Goal: Communication & Community: Ask a question

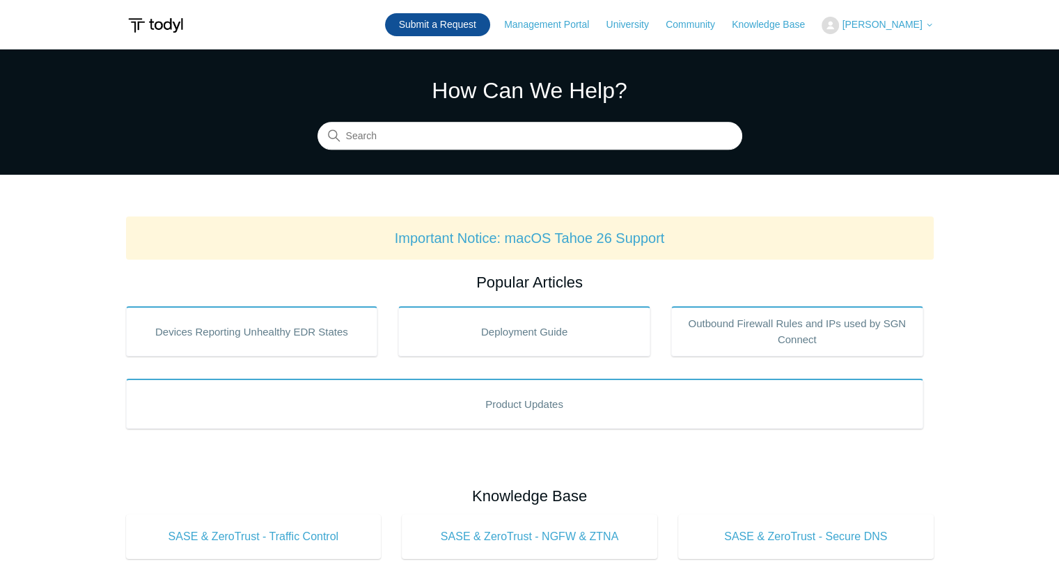
click at [479, 29] on link "Submit a Request" at bounding box center [437, 24] width 105 height 23
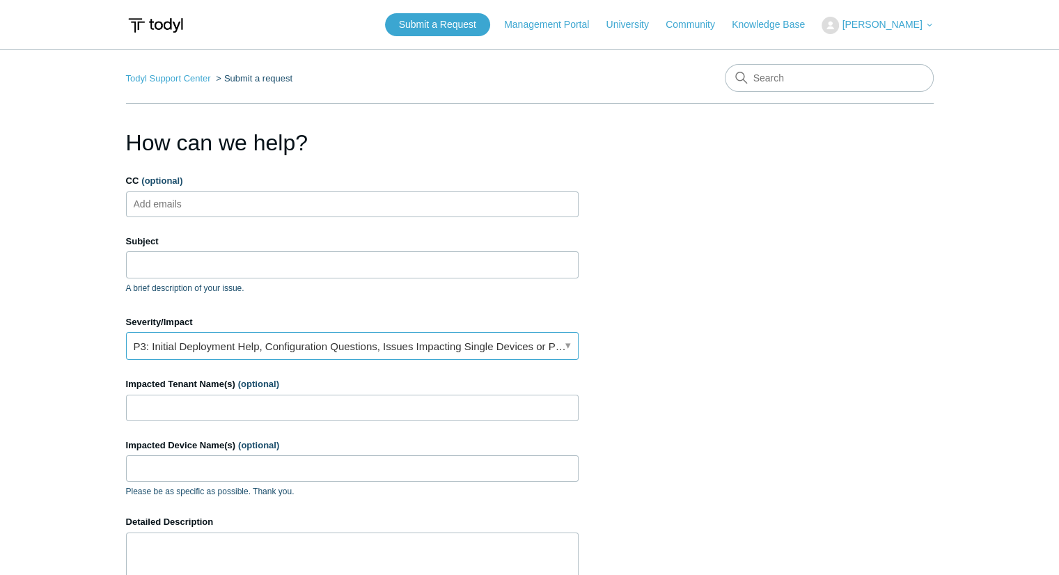
click at [247, 336] on link "P3: Initial Deployment Help, Configuration Questions, Issues Impacting Single D…" at bounding box center [352, 346] width 453 height 28
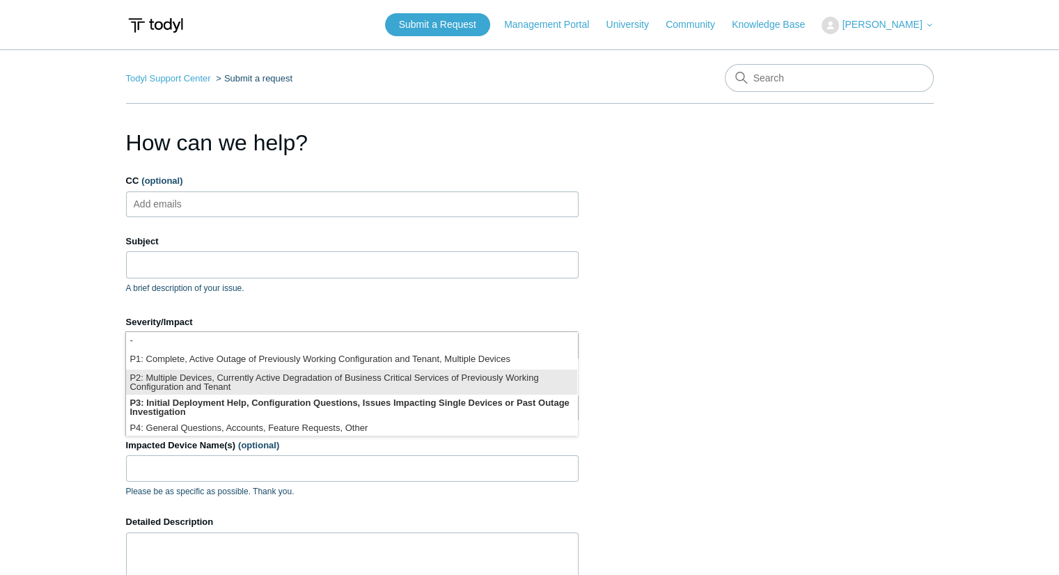
scroll to position [3, 0]
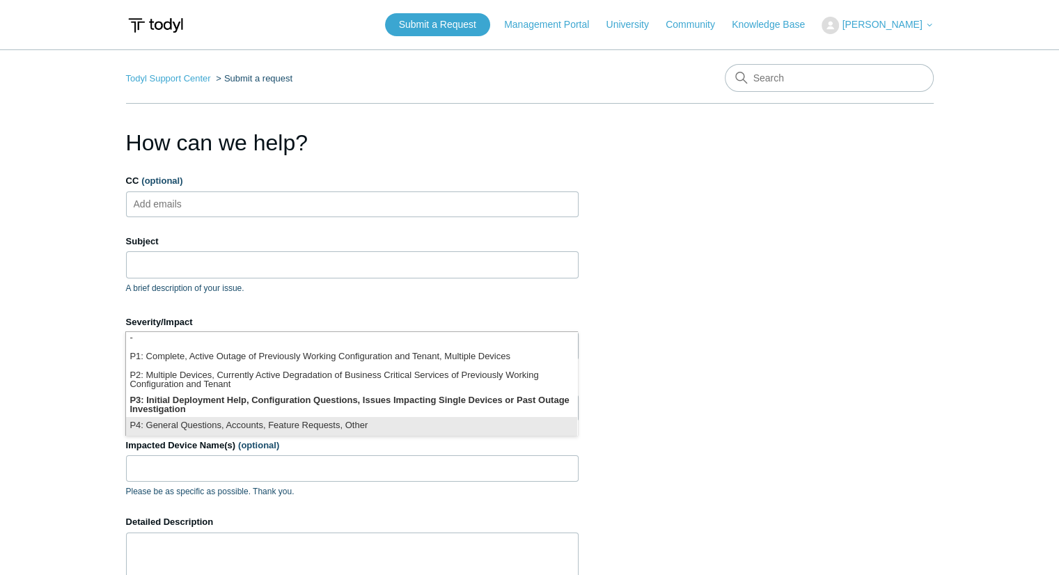
click at [272, 430] on li "P4: General Questions, Accounts, Feature Requests, Other" at bounding box center [351, 426] width 451 height 19
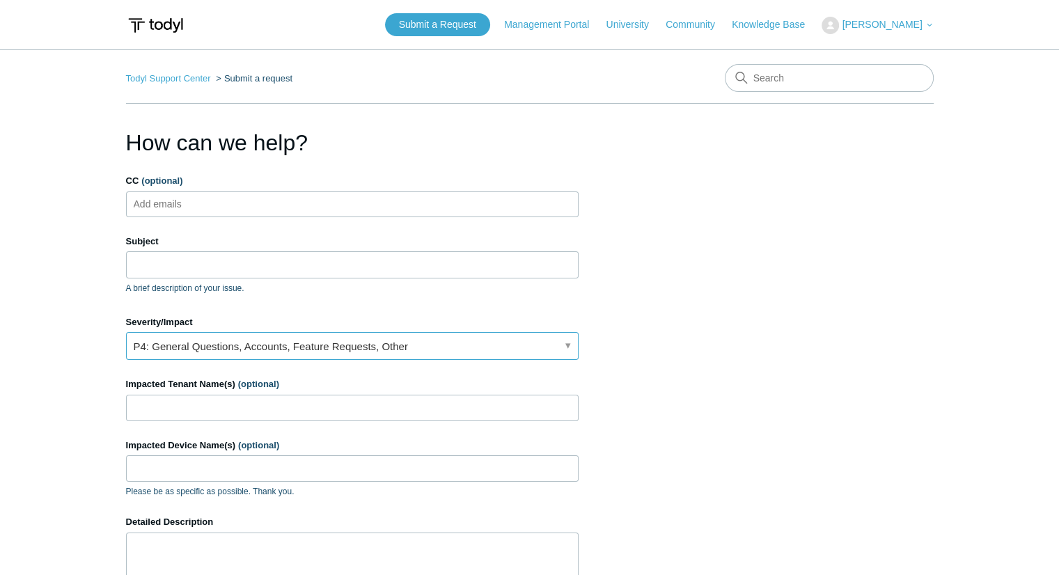
click at [276, 350] on link "P4: General Questions, Accounts, Feature Requests, Other" at bounding box center [352, 346] width 453 height 28
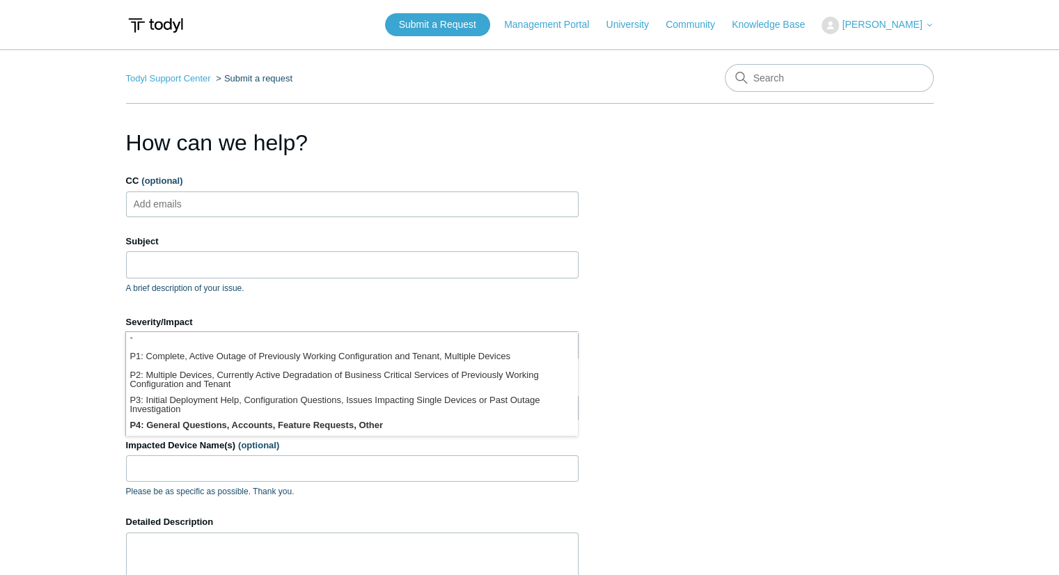
scroll to position [0, 0]
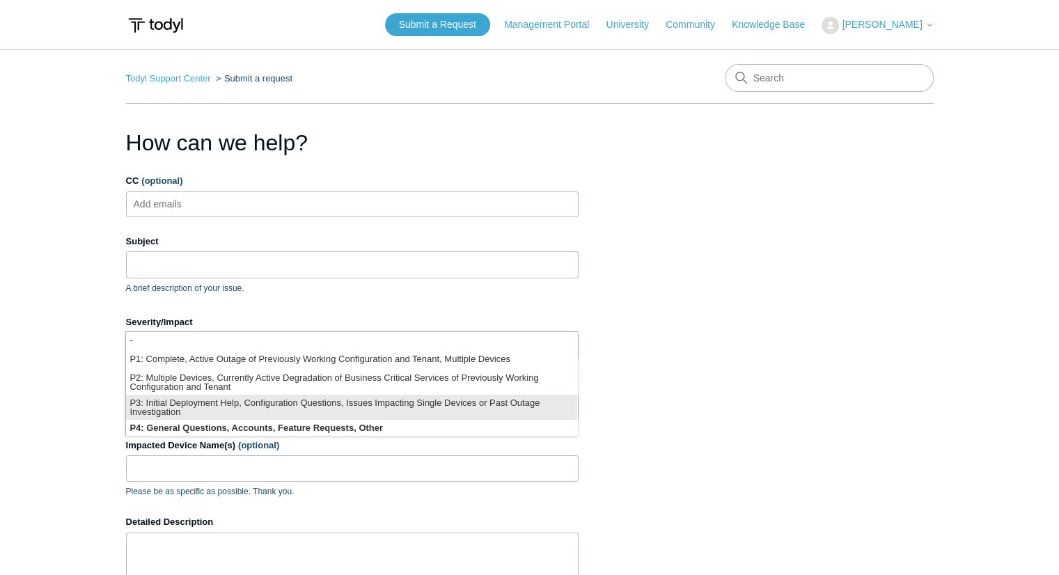
click at [136, 405] on li "P3: Initial Deployment Help, Configuration Questions, Issues Impacting Single D…" at bounding box center [351, 407] width 451 height 25
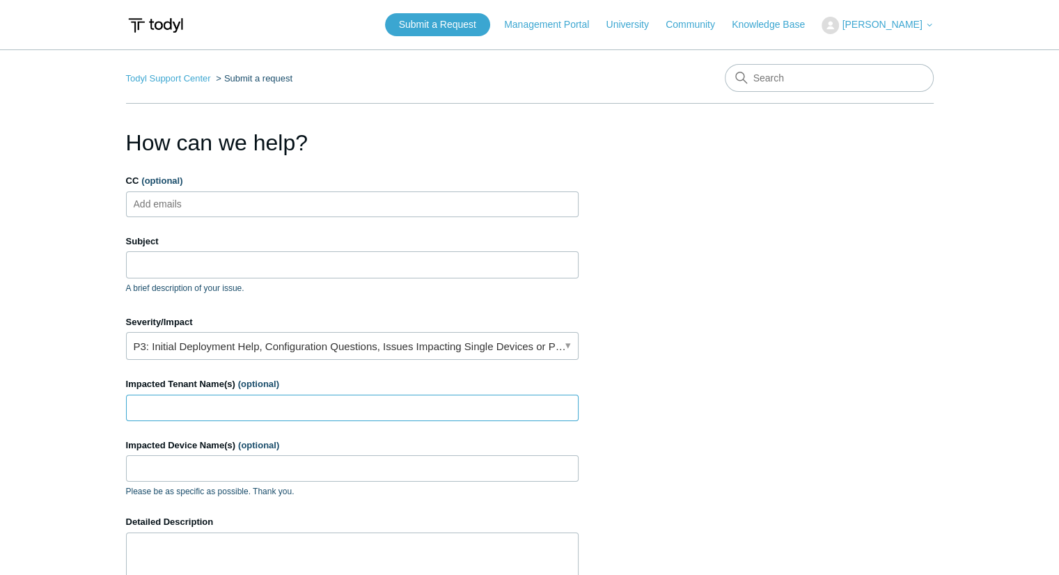
click at [136, 405] on input "Impacted Tenant Name(s) (optional)" at bounding box center [352, 408] width 453 height 26
click at [282, 245] on label "Subject" at bounding box center [352, 242] width 453 height 14
click at [282, 251] on input "Subject" at bounding box center [352, 264] width 453 height 26
click at [281, 258] on input "Subject" at bounding box center [352, 264] width 453 height 26
type input "V"
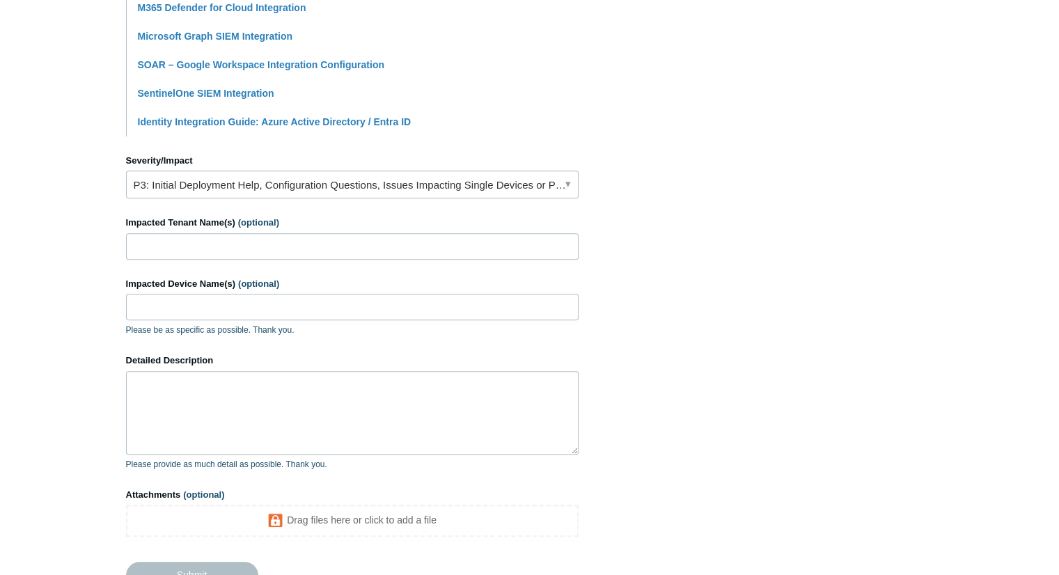
scroll to position [509, 0]
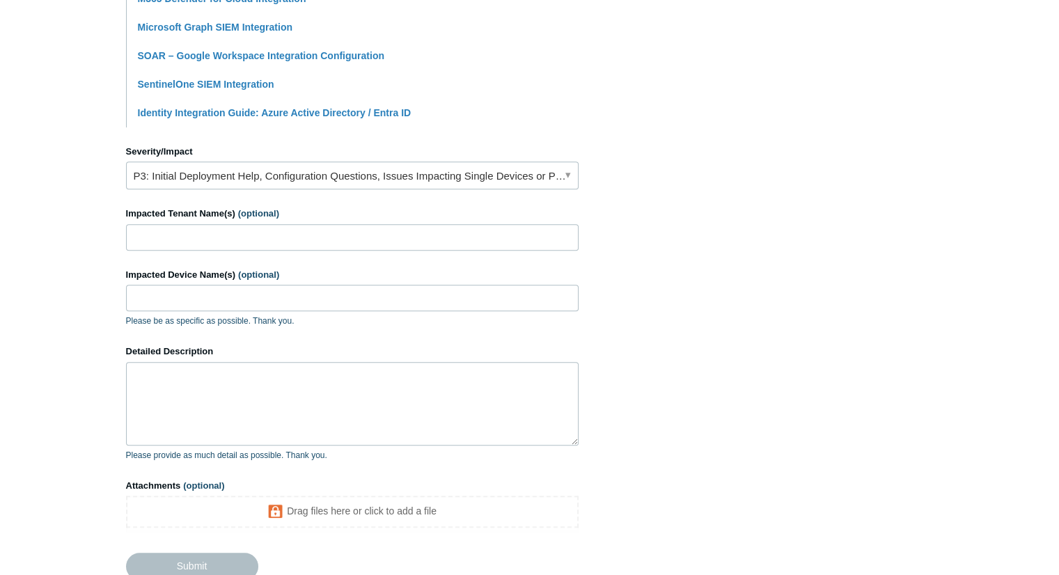
type input "Verify SOAR permissions for 2 tenants"
click at [329, 239] on input "Impacted Tenant Name(s) (optional)" at bounding box center [352, 237] width 453 height 26
type input "Novel Energy Solutions, Emergency Apparatus Maintenance"
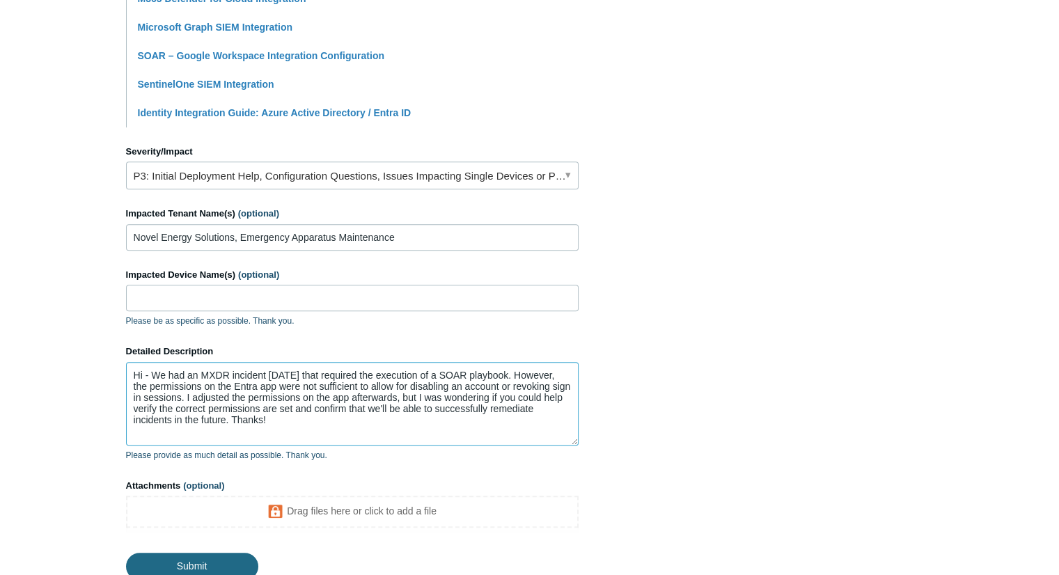
type textarea "Hi - We had an MXDR incident yesterday that required the execution of a SOAR pl…"
click at [187, 563] on input "Submit" at bounding box center [192, 567] width 132 height 28
